Goal: Information Seeking & Learning: Find specific fact

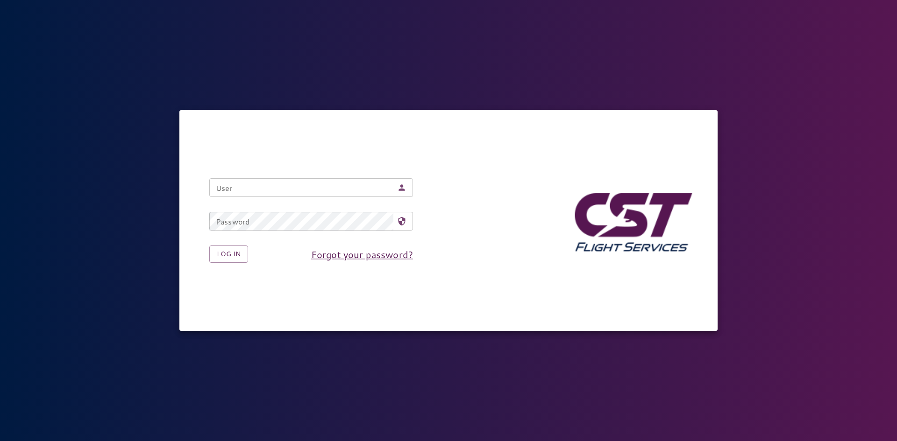
click at [255, 184] on input "User" at bounding box center [301, 187] width 184 height 19
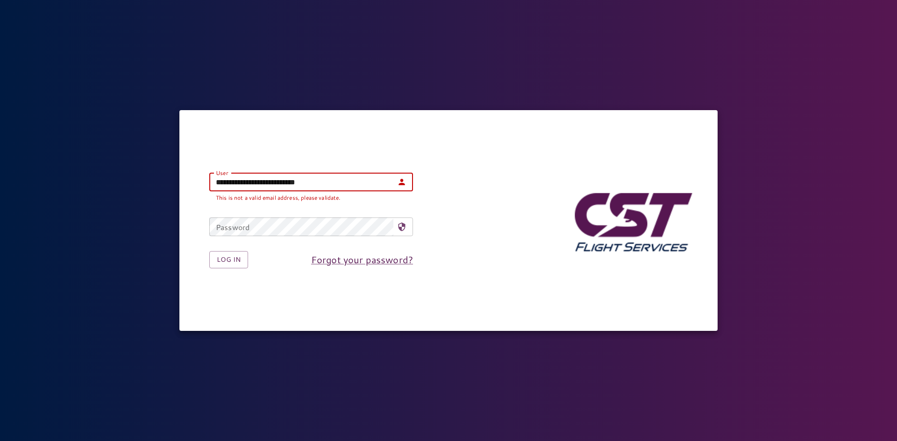
type input "**********"
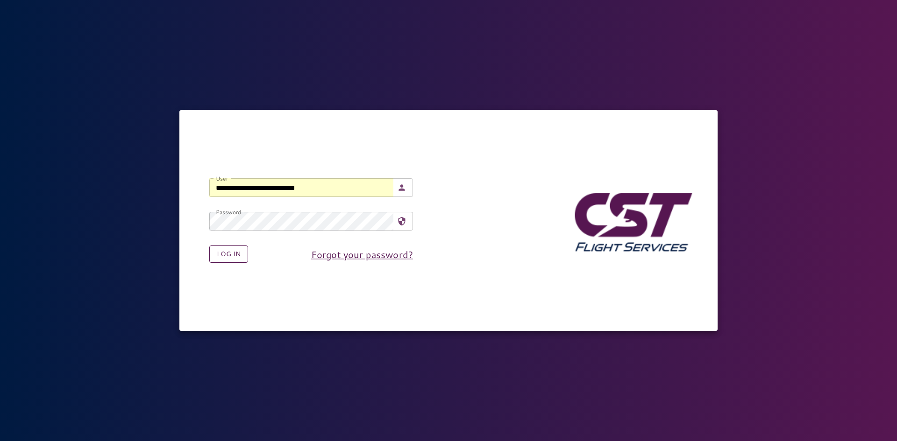
click at [231, 249] on button "Log in" at bounding box center [228, 254] width 39 height 17
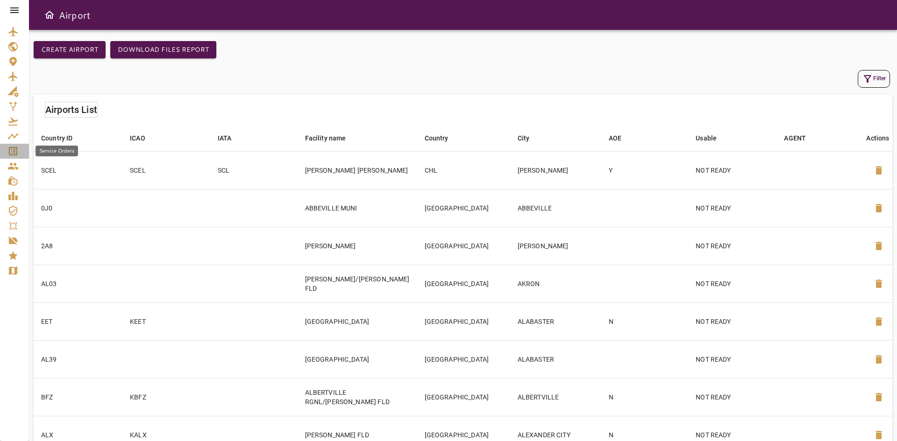
click at [19, 153] on div "Service Orders" at bounding box center [14, 151] width 14 height 11
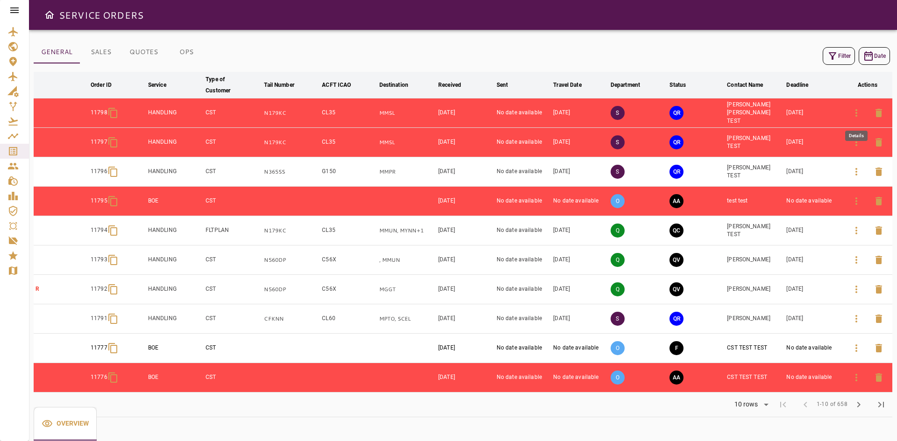
click at [860, 111] on icon "button" at bounding box center [855, 112] width 11 height 11
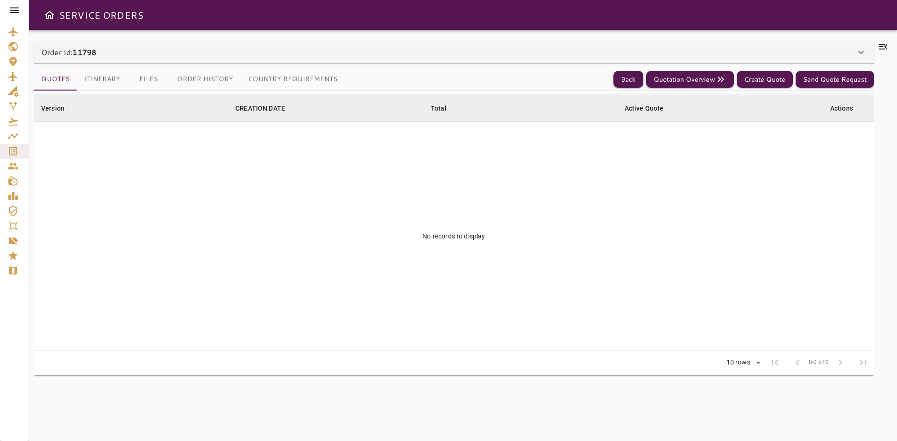
click at [199, 57] on div "Order Id: 11798" at bounding box center [448, 52] width 814 height 11
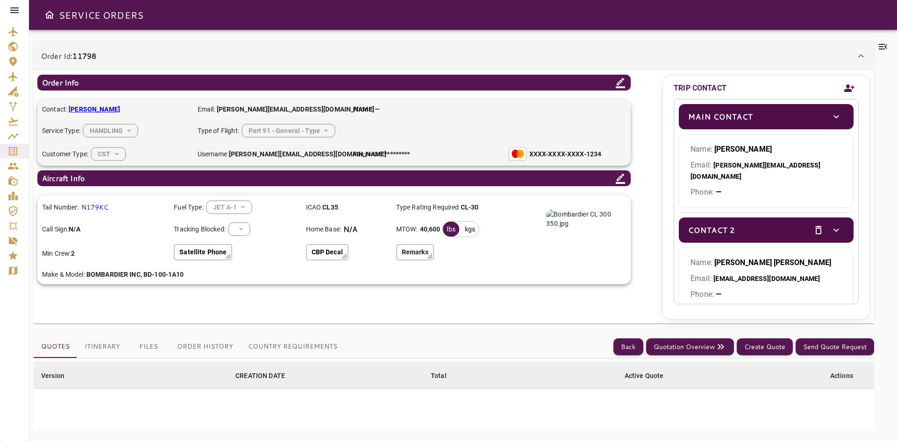
click at [617, 85] on icon at bounding box center [620, 83] width 9 height 10
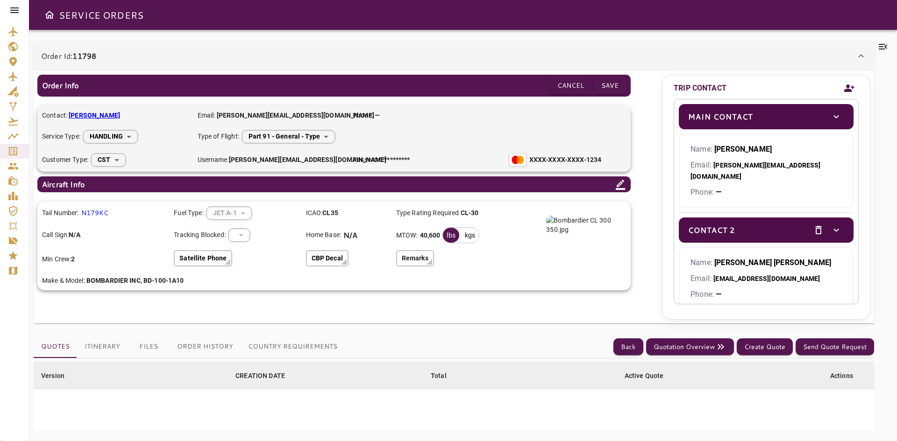
click at [328, 137] on body "**********" at bounding box center [448, 220] width 897 height 441
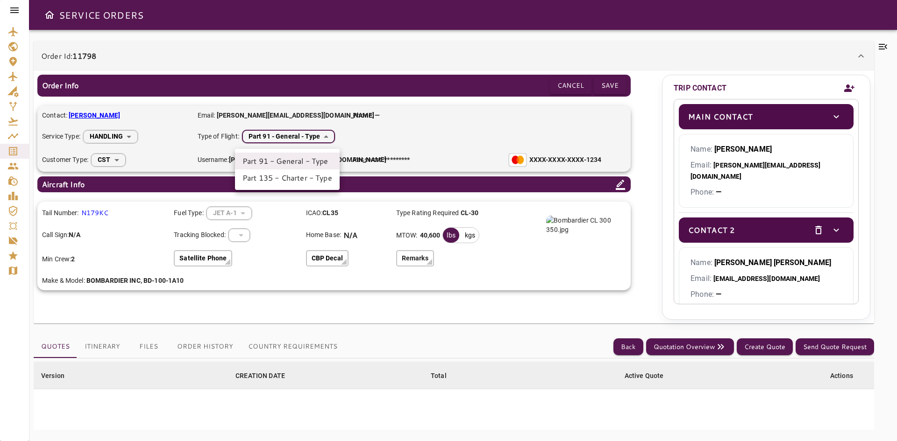
click at [303, 176] on li "Part 135 - Charter - Type" at bounding box center [287, 178] width 105 height 17
click at [314, 139] on body "**********" at bounding box center [448, 220] width 897 height 441
click at [310, 157] on li "Part 91 - General - Type" at bounding box center [288, 161] width 105 height 17
click at [297, 129] on body "**********" at bounding box center [448, 220] width 897 height 441
click at [289, 181] on li "Part 135 - Charter - Type" at bounding box center [287, 178] width 105 height 17
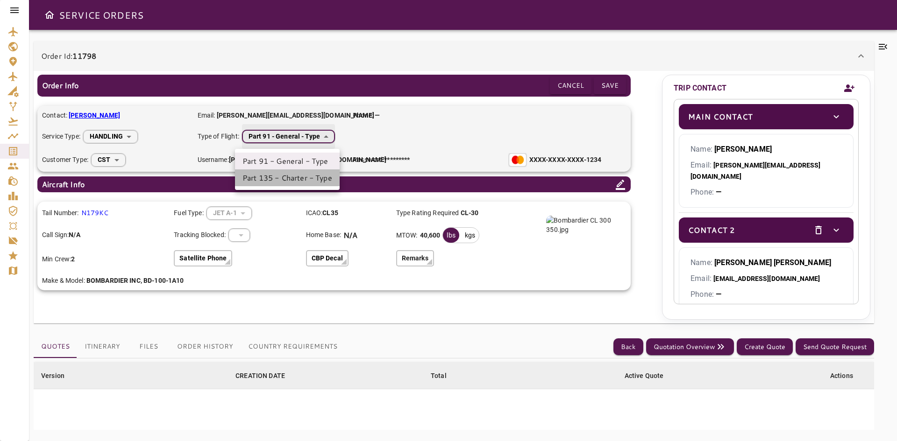
type input "*******"
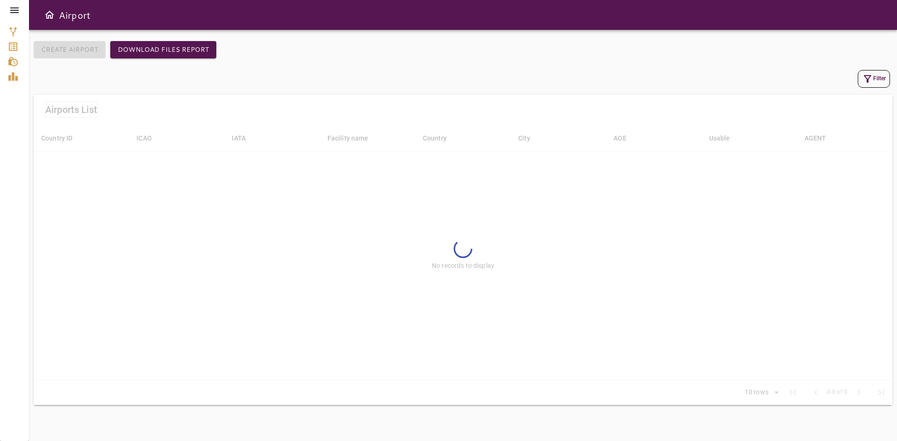
click at [352, 78] on div "Filter" at bounding box center [463, 79] width 854 height 18
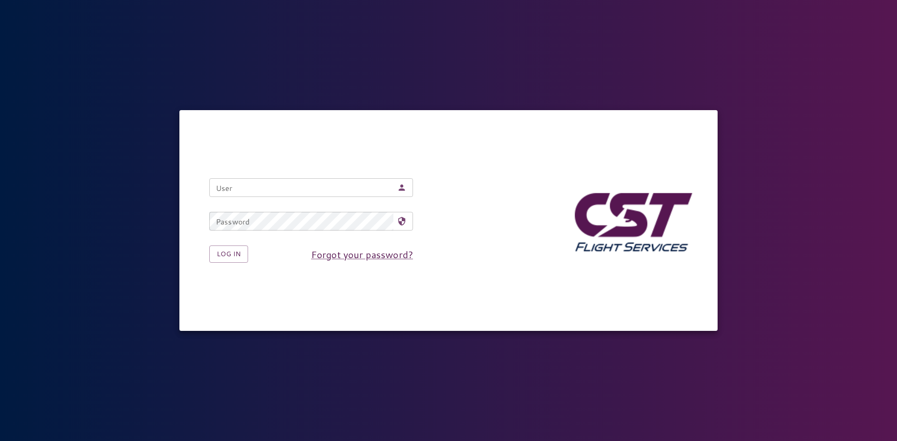
click at [234, 198] on div "Password Password" at bounding box center [303, 214] width 219 height 34
click at [230, 194] on input "User" at bounding box center [301, 187] width 184 height 19
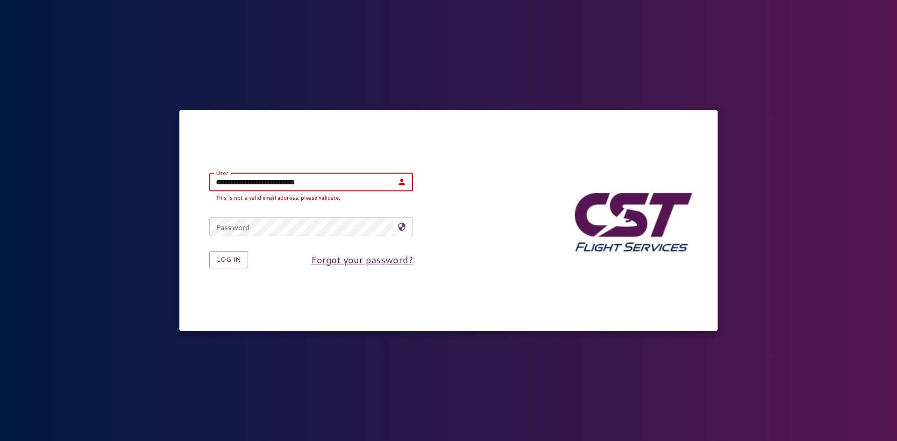
type input "**********"
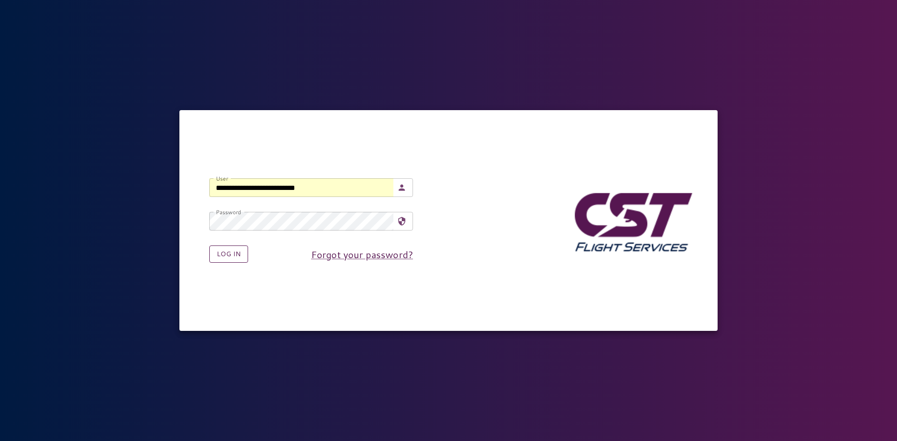
click at [236, 254] on button "Log in" at bounding box center [228, 254] width 39 height 17
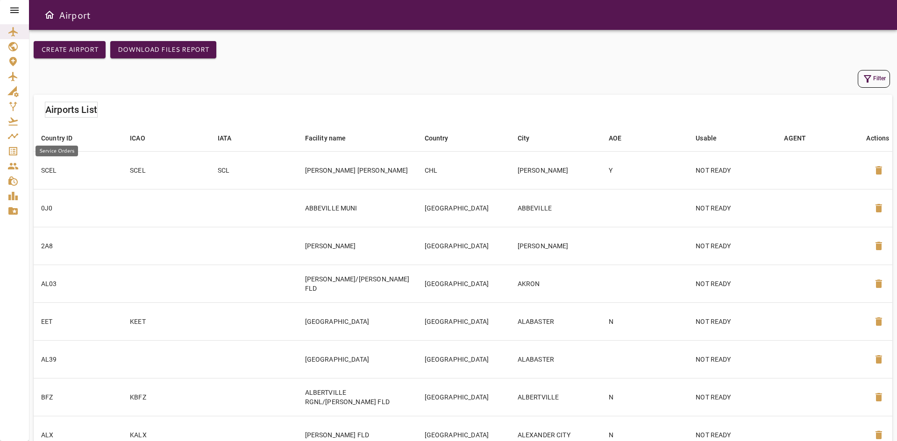
click at [18, 152] on icon "Service Orders" at bounding box center [12, 151] width 11 height 11
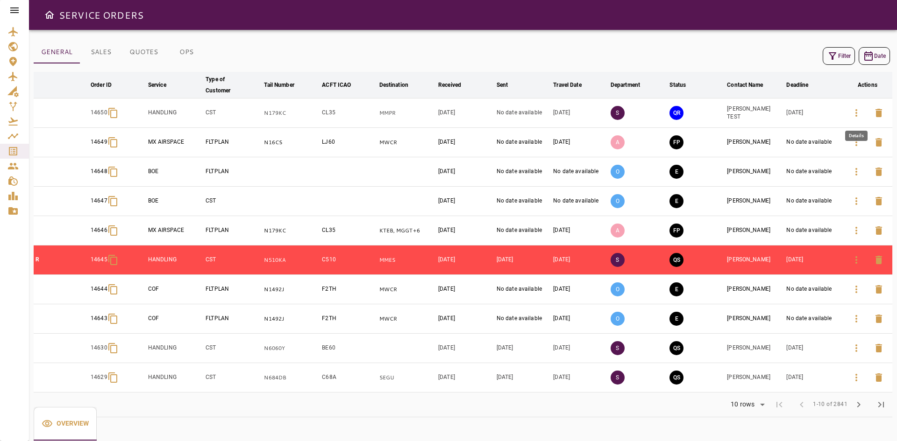
click at [854, 116] on icon "button" at bounding box center [855, 112] width 11 height 11
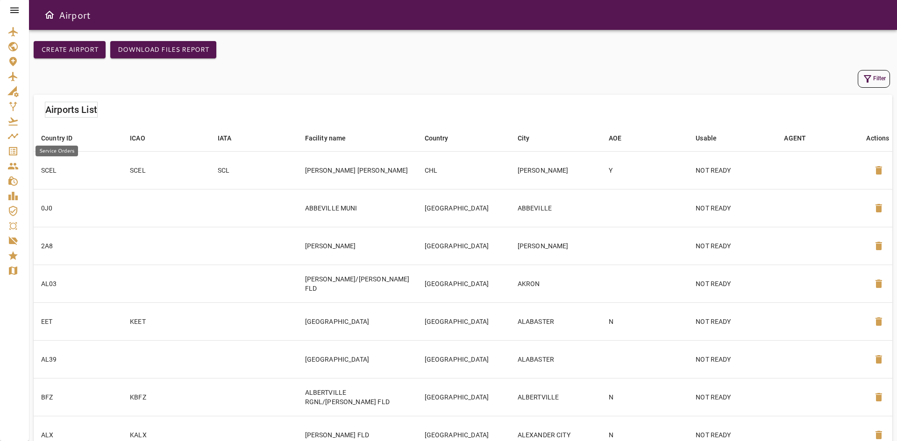
click at [17, 148] on icon "Service Orders" at bounding box center [13, 151] width 8 height 8
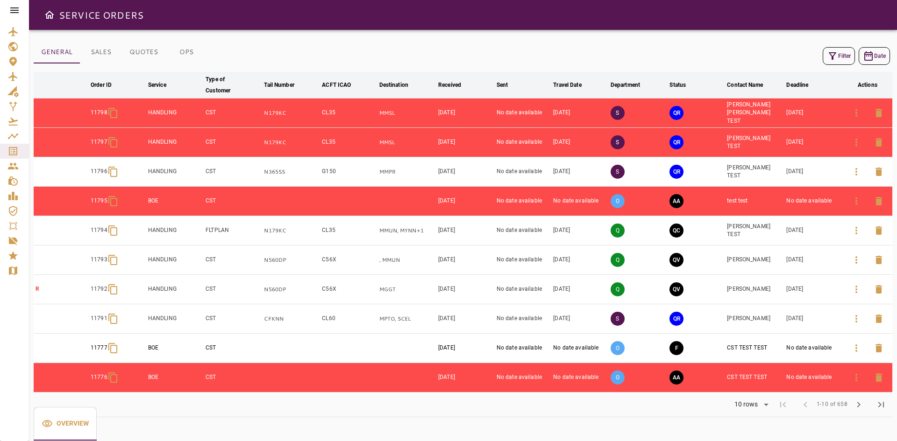
click at [857, 404] on span "chevron_right" at bounding box center [858, 404] width 11 height 11
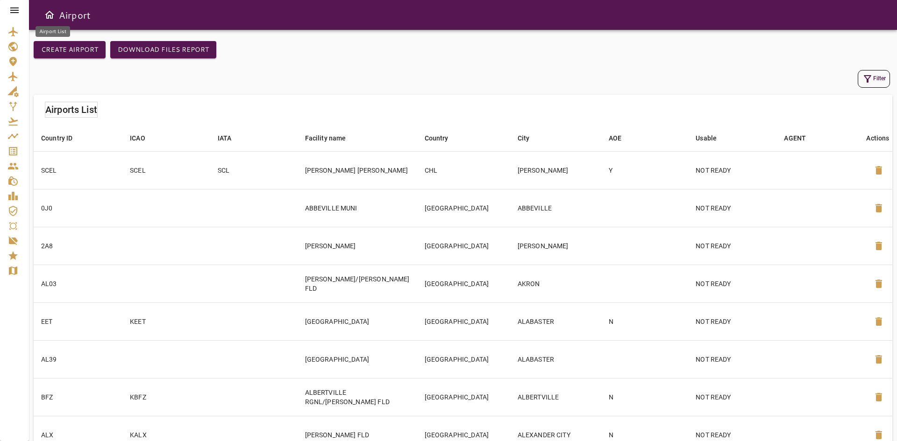
click at [9, 32] on icon "Airport List" at bounding box center [12, 31] width 11 height 11
click at [869, 74] on icon "button" at bounding box center [867, 78] width 11 height 11
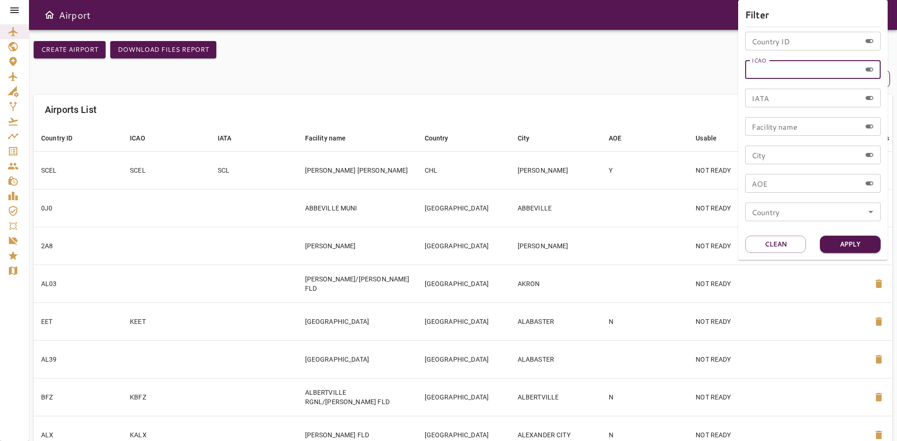
click at [794, 75] on input "ICAO" at bounding box center [803, 69] width 116 height 19
type input "****"
click at [855, 249] on button "Apply" at bounding box center [850, 244] width 61 height 17
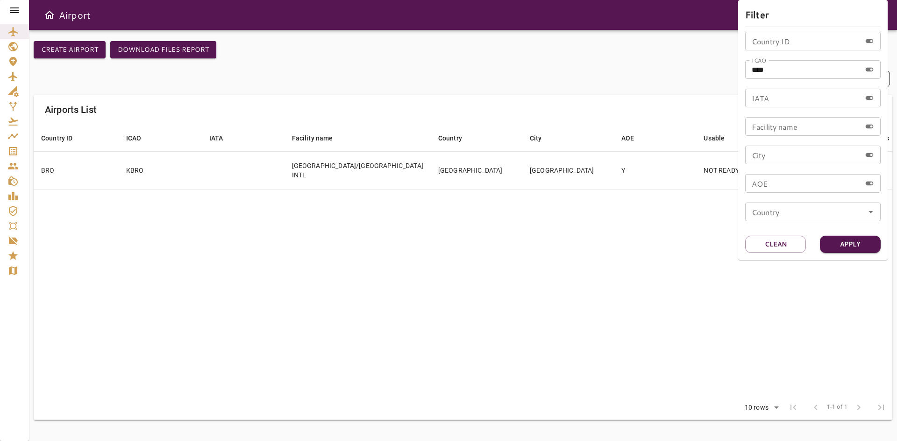
click at [117, 179] on div at bounding box center [448, 220] width 897 height 441
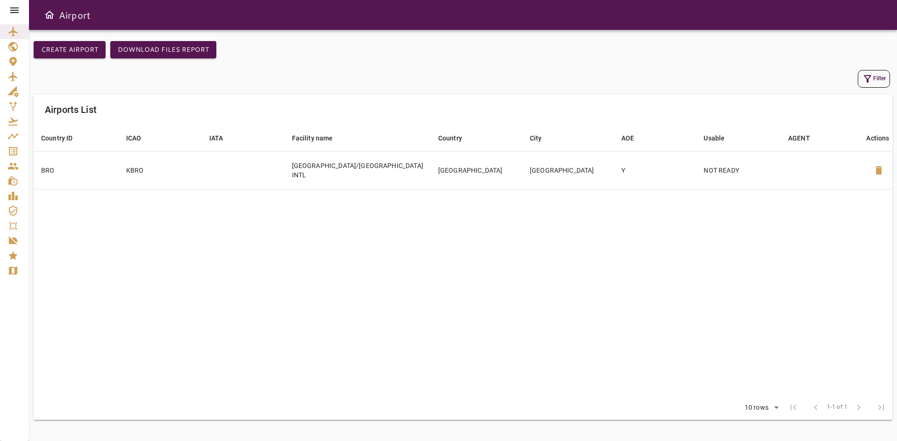
click at [175, 232] on table "Country ID arrow_downward ICAO arrow_downward IATA arrow_downward Facility name…" at bounding box center [463, 260] width 858 height 271
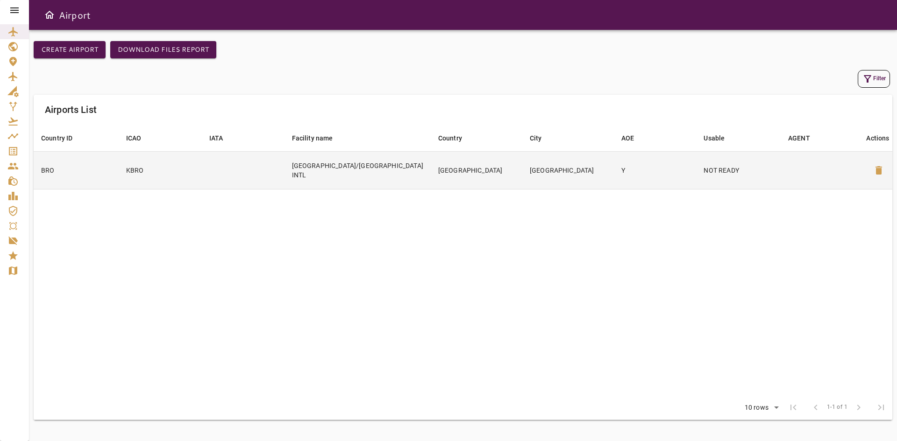
click at [81, 172] on td "BRO" at bounding box center [76, 170] width 85 height 38
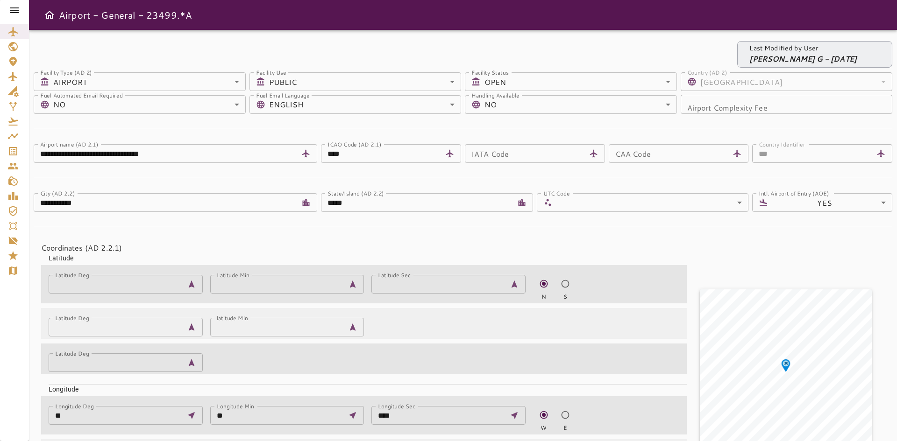
click at [19, 10] on icon at bounding box center [14, 10] width 8 height 6
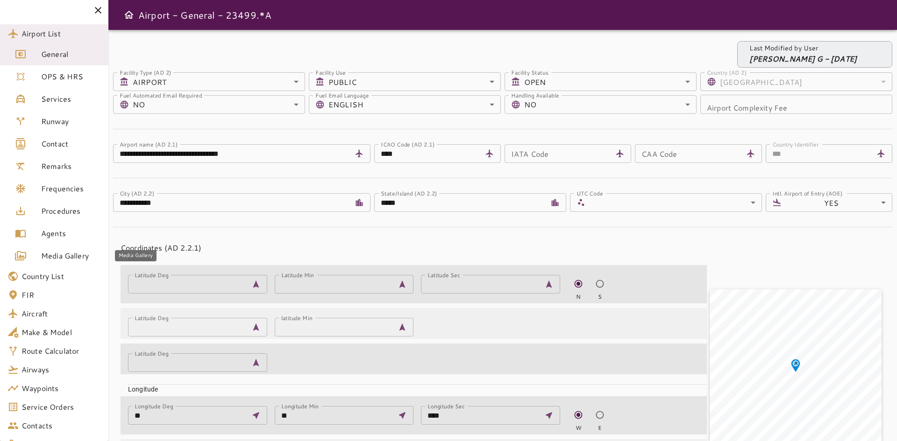
click at [47, 258] on span "Media Gallery" at bounding box center [71, 255] width 60 height 11
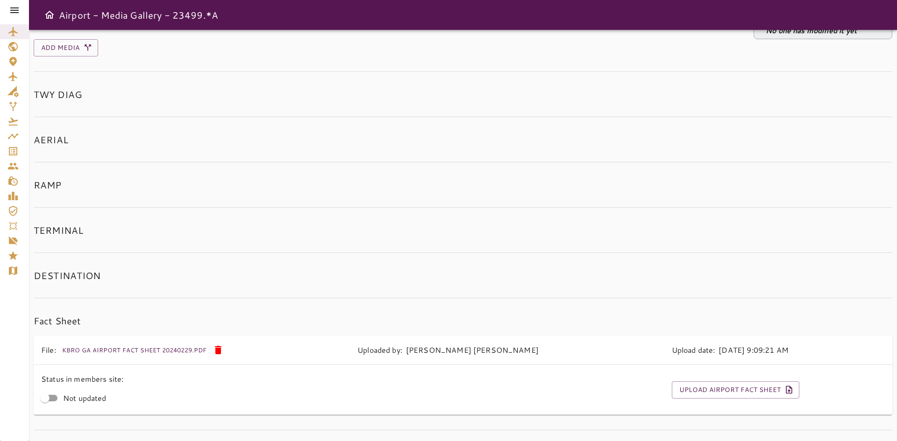
scroll to position [44, 0]
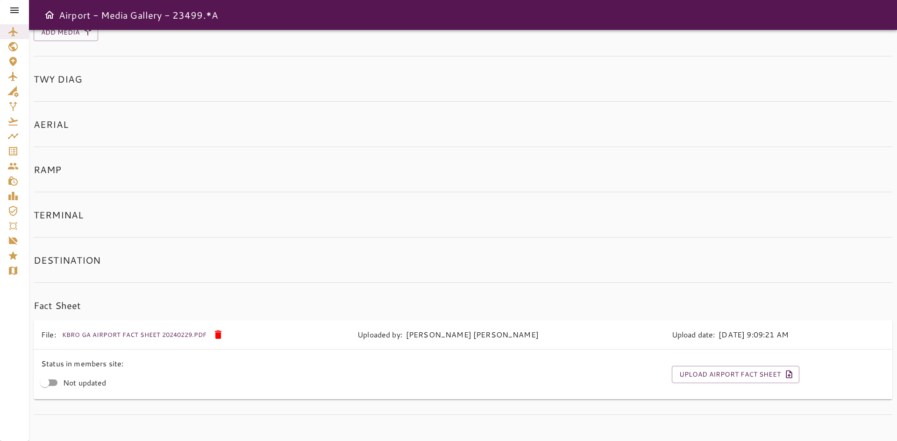
click at [119, 336] on button "KBRO GA Airport Fact Sheet 20240229.pdf" at bounding box center [134, 335] width 149 height 14
click at [121, 330] on button "KBRO GA Airport Fact Sheet 20240229.pdf" at bounding box center [134, 335] width 149 height 14
click at [218, 334] on icon at bounding box center [218, 335] width 7 height 8
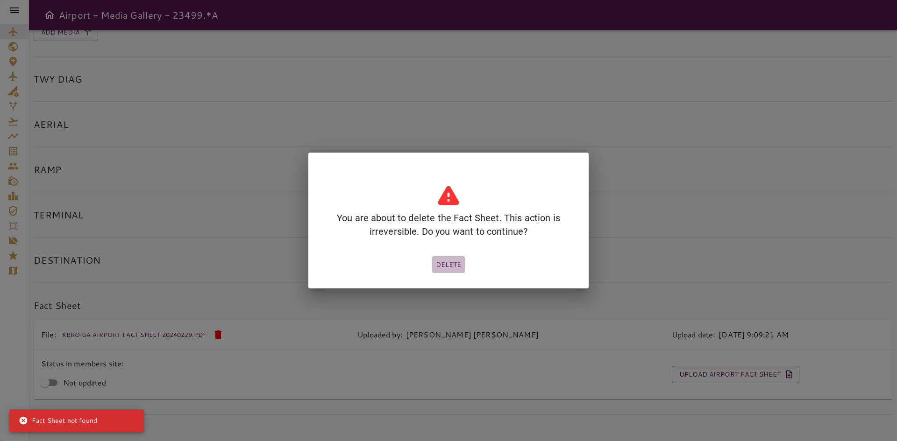
click at [456, 260] on button "DELETE" at bounding box center [448, 264] width 33 height 17
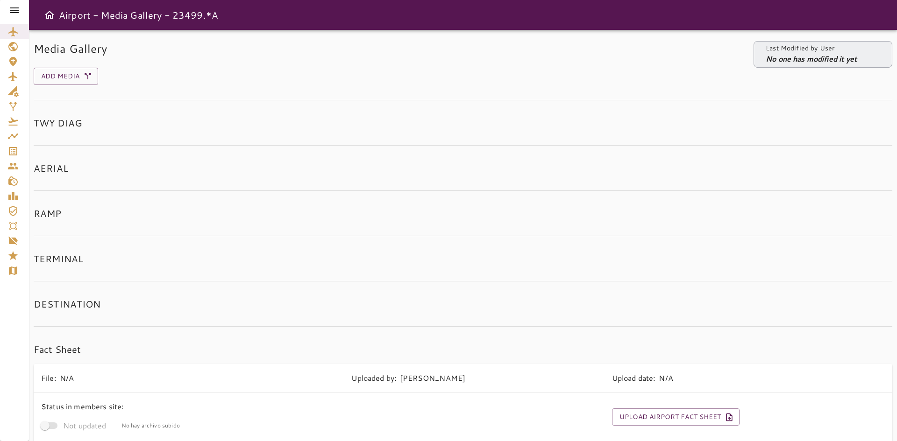
scroll to position [43, 0]
